Goal: Task Accomplishment & Management: Use online tool/utility

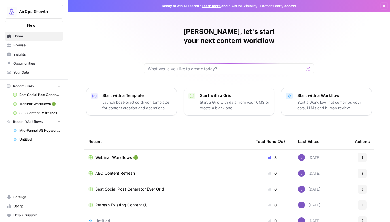
click at [119, 171] on span "AEO Content Refresh" at bounding box center [115, 174] width 40 height 6
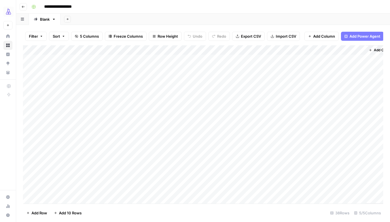
click at [25, 9] on button "Go back" at bounding box center [23, 6] width 7 height 7
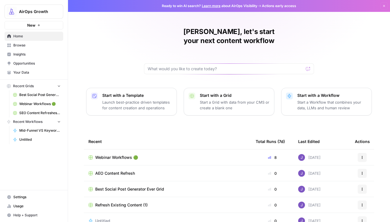
click at [39, 13] on span "AirOps Growth" at bounding box center [36, 12] width 34 height 6
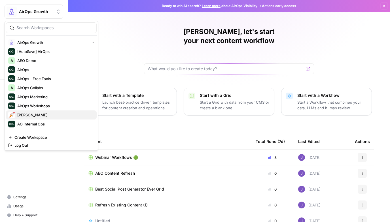
click at [40, 115] on span "[PERSON_NAME]" at bounding box center [54, 115] width 75 height 6
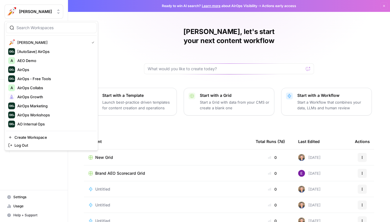
click at [43, 10] on span "Alex Testing" at bounding box center [36, 12] width 34 height 6
click at [34, 60] on span "AEO Demo" at bounding box center [54, 61] width 75 height 6
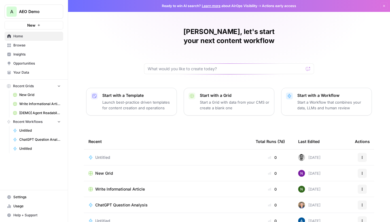
click at [29, 126] on button "Recent Workflows" at bounding box center [34, 122] width 59 height 9
click at [30, 125] on button "Recent Workflows" at bounding box center [34, 122] width 59 height 9
click at [31, 101] on span "Write Informational Article" at bounding box center [39, 103] width 41 height 5
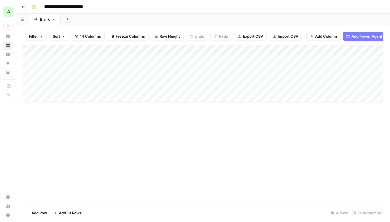
click at [26, 8] on button "Go back" at bounding box center [23, 6] width 7 height 7
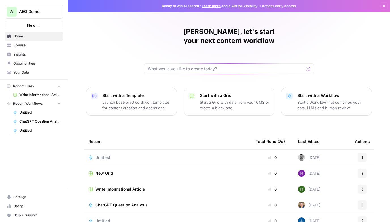
click at [25, 9] on span "AEO Demo" at bounding box center [36, 12] width 34 height 6
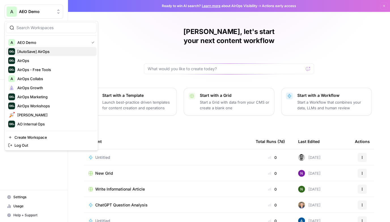
click at [52, 50] on span "[AutoSave] AirOps" at bounding box center [54, 52] width 75 height 6
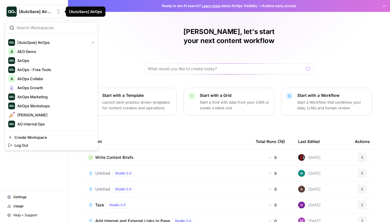
click at [41, 14] on AirOps"] "[AutoSave] AirOps" at bounding box center [34, 12] width 59 height 14
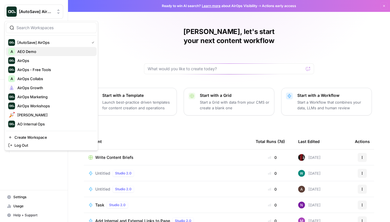
click at [40, 49] on span "AEO Demo" at bounding box center [54, 52] width 75 height 6
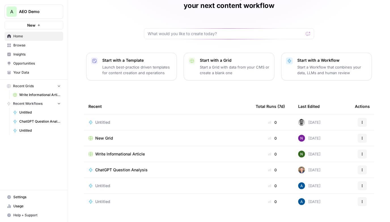
scroll to position [36, 0]
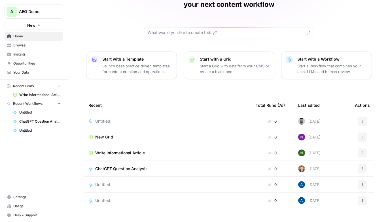
click at [106, 134] on span "New Grid" at bounding box center [104, 137] width 18 height 6
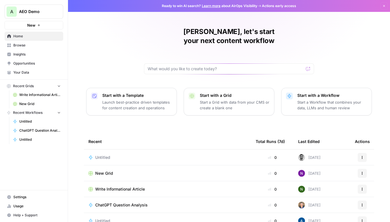
click at [33, 13] on span "AEO Demo" at bounding box center [36, 12] width 34 height 6
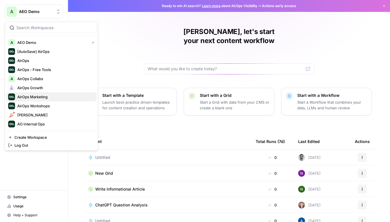
click at [33, 97] on span "AirOps Marketing" at bounding box center [54, 97] width 75 height 6
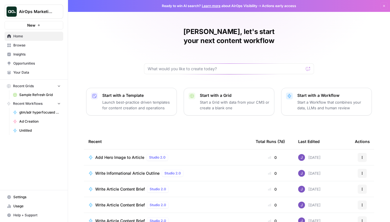
click at [33, 96] on span "Sample Refresh Grid" at bounding box center [39, 94] width 41 height 5
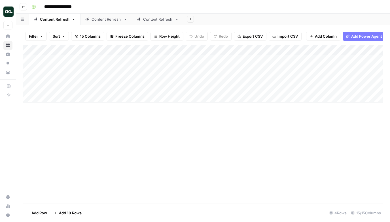
click at [23, 5] on icon "button" at bounding box center [23, 6] width 3 height 3
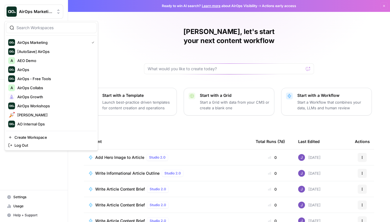
click at [38, 12] on span "AirOps Marketing" at bounding box center [36, 12] width 34 height 6
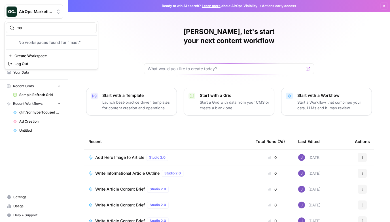
type input "m"
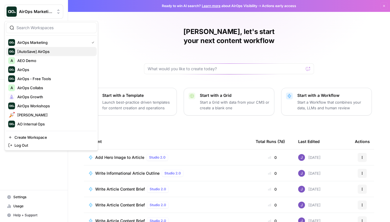
click at [38, 53] on span "[AutoSave] AirOps" at bounding box center [54, 52] width 75 height 6
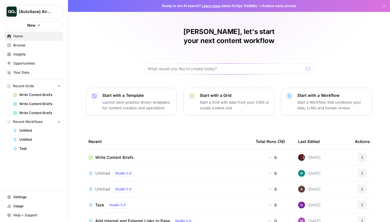
click at [31, 94] on span "Write Content Briefs" at bounding box center [39, 94] width 41 height 5
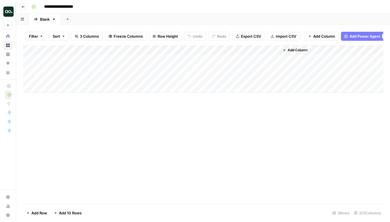
click at [22, 5] on icon "button" at bounding box center [23, 6] width 3 height 3
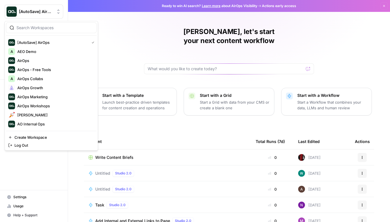
click at [49, 13] on span "[AutoSave] AirOps" at bounding box center [36, 12] width 34 height 6
click at [33, 60] on span "AirOps" at bounding box center [54, 61] width 75 height 6
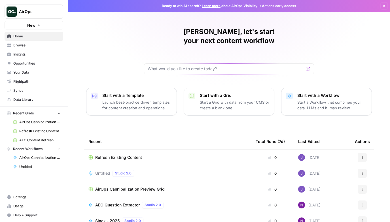
click at [43, 134] on link "Refresh Existing Content" at bounding box center [36, 131] width 53 height 9
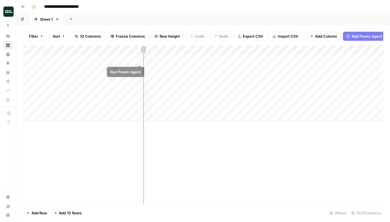
drag, startPoint x: 95, startPoint y: 52, endPoint x: 143, endPoint y: 58, distance: 48.8
click at [143, 58] on div "Add Column" at bounding box center [203, 83] width 360 height 77
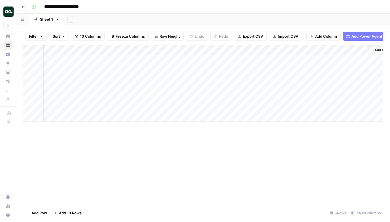
scroll to position [0, 251]
click at [339, 59] on div "Add Column" at bounding box center [203, 83] width 360 height 77
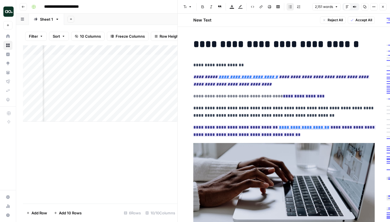
click at [385, 8] on button "Close" at bounding box center [382, 6] width 7 height 7
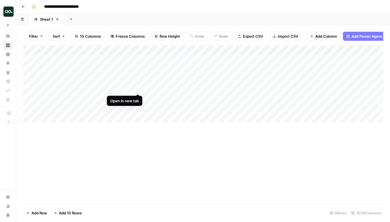
click at [137, 88] on div "Add Column" at bounding box center [203, 83] width 360 height 77
click at [137, 97] on div "Add Column" at bounding box center [203, 83] width 360 height 77
click at [138, 107] on div "Add Column" at bounding box center [203, 83] width 360 height 77
click at [137, 77] on div "Add Column" at bounding box center [203, 83] width 360 height 77
click at [137, 87] on div "Add Column" at bounding box center [203, 83] width 360 height 77
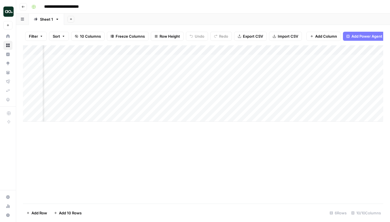
scroll to position [0, 251]
click at [171, 87] on div "Add Column" at bounding box center [203, 83] width 360 height 77
